Goal: Use online tool/utility: Utilize a website feature to perform a specific function

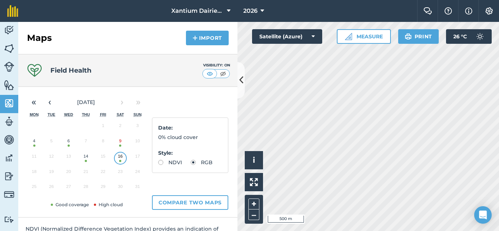
scroll to position [27, 0]
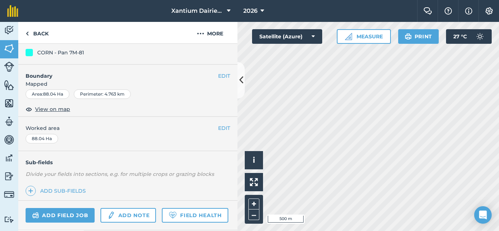
scroll to position [146, 0]
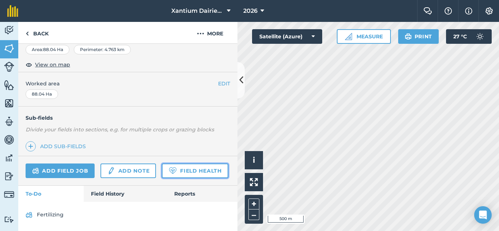
click at [162, 175] on link "Field Health" at bounding box center [195, 171] width 66 height 15
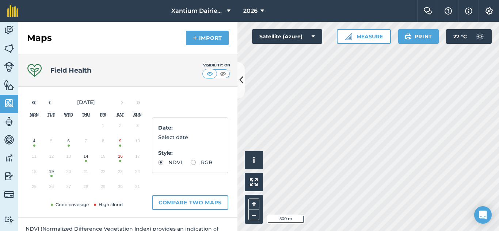
click at [53, 178] on button "19" at bounding box center [51, 173] width 17 height 15
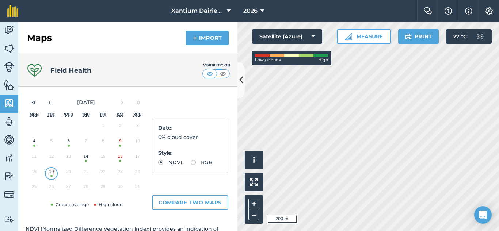
click at [191, 165] on label "RGB" at bounding box center [202, 162] width 22 height 5
radio input "true"
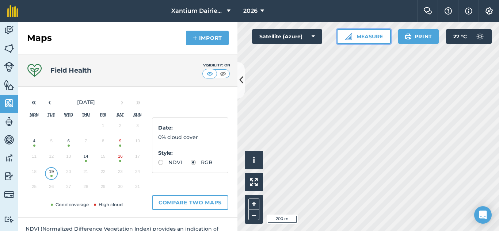
click at [353, 34] on button "Measure" at bounding box center [364, 36] width 54 height 15
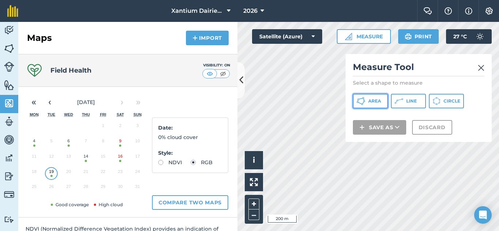
click at [375, 97] on button "Area" at bounding box center [370, 101] width 35 height 15
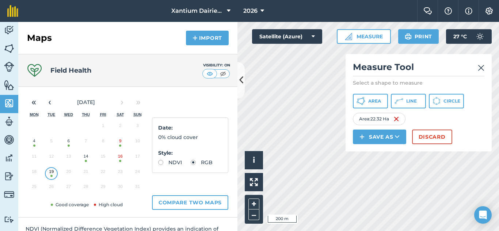
click at [481, 71] on img at bounding box center [481, 68] width 7 height 9
